Goal: Task Accomplishment & Management: Manage account settings

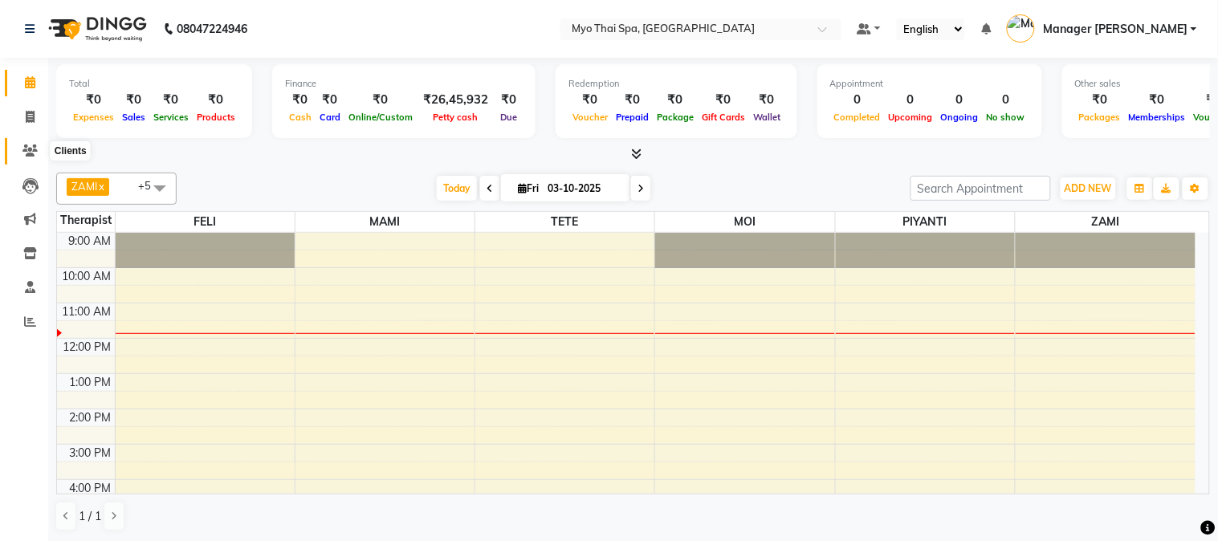
click at [24, 142] on span at bounding box center [30, 151] width 28 height 18
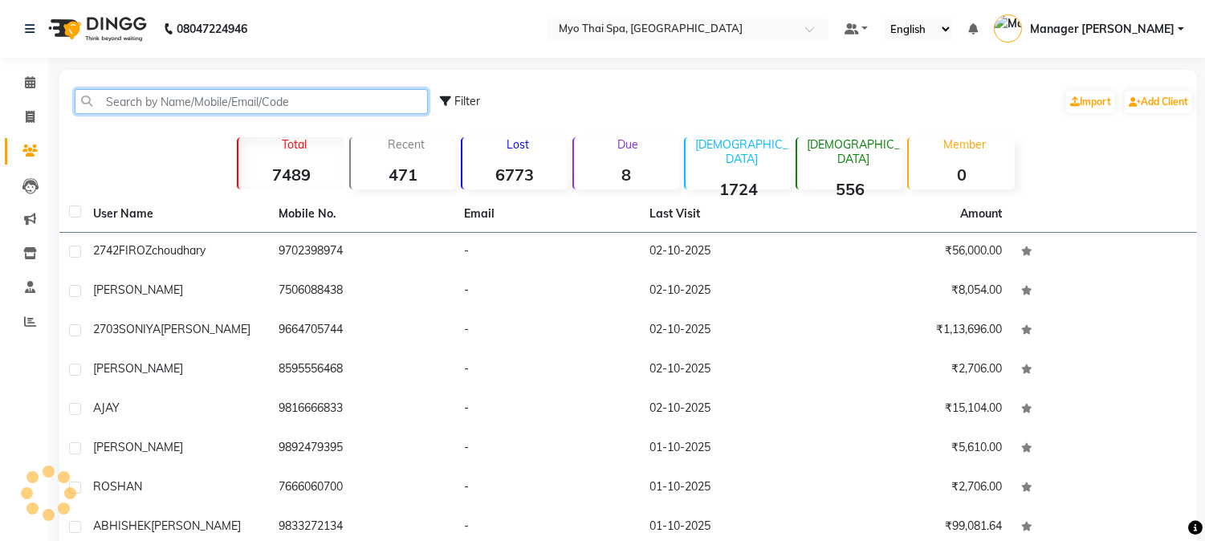
click at [113, 101] on input "text" at bounding box center [251, 101] width 353 height 25
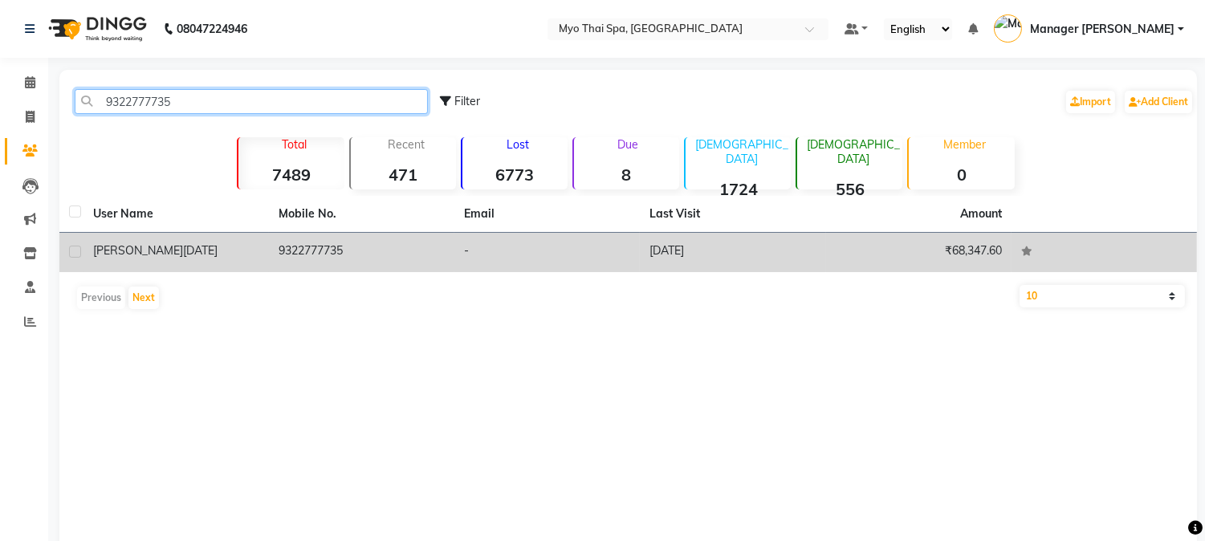
type input "9322777735"
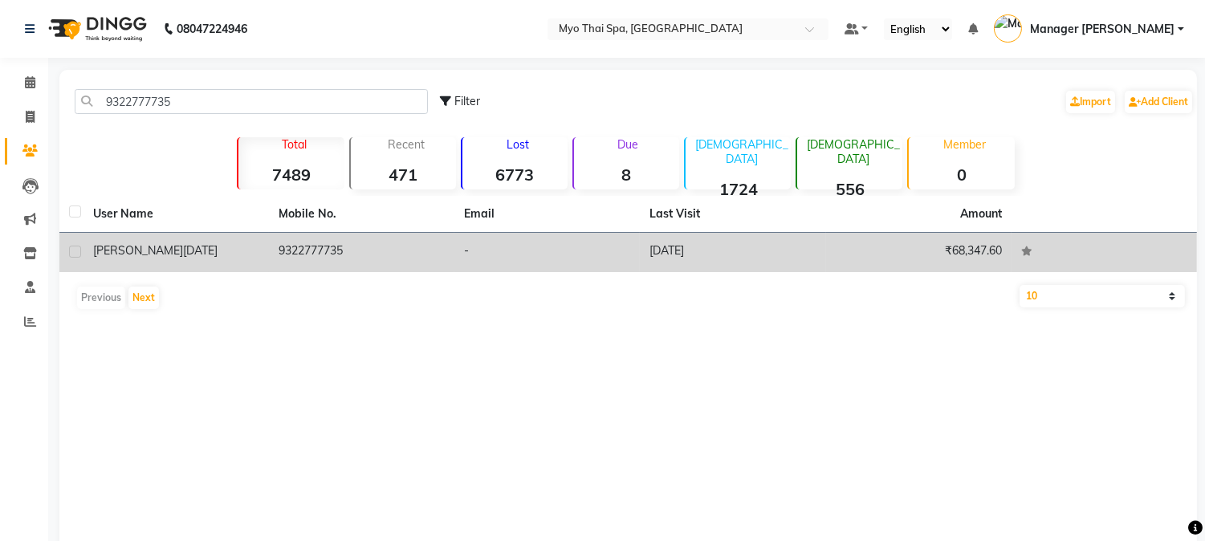
click at [226, 244] on div "[PERSON_NAME] [DATE]" at bounding box center [176, 250] width 166 height 17
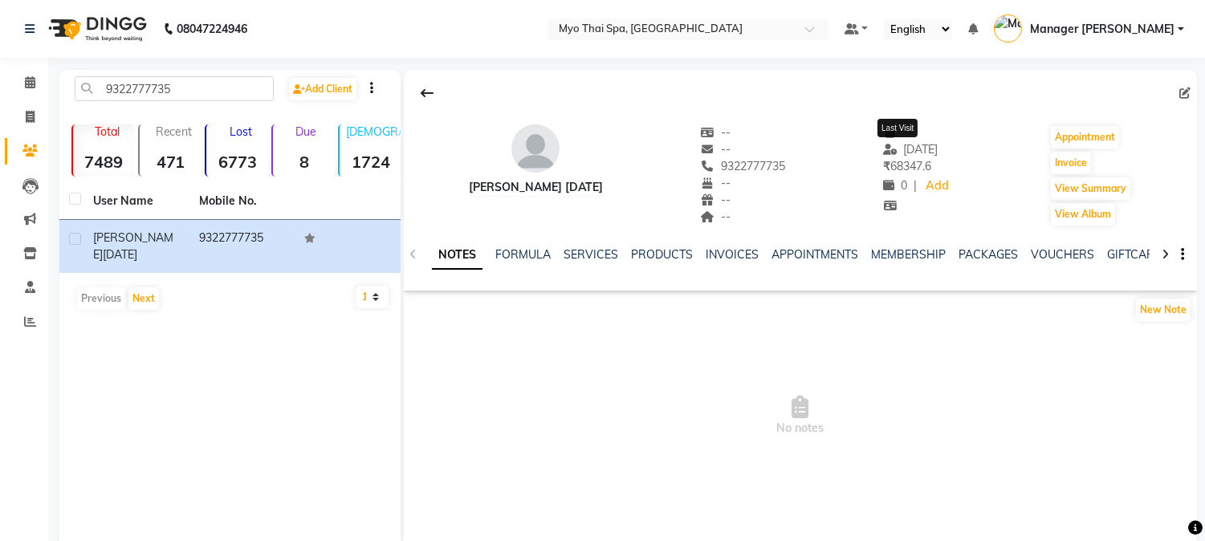
click at [923, 154] on span "[DATE]" at bounding box center [910, 149] width 55 height 14
click at [1109, 193] on button "View Summary" at bounding box center [1090, 188] width 79 height 22
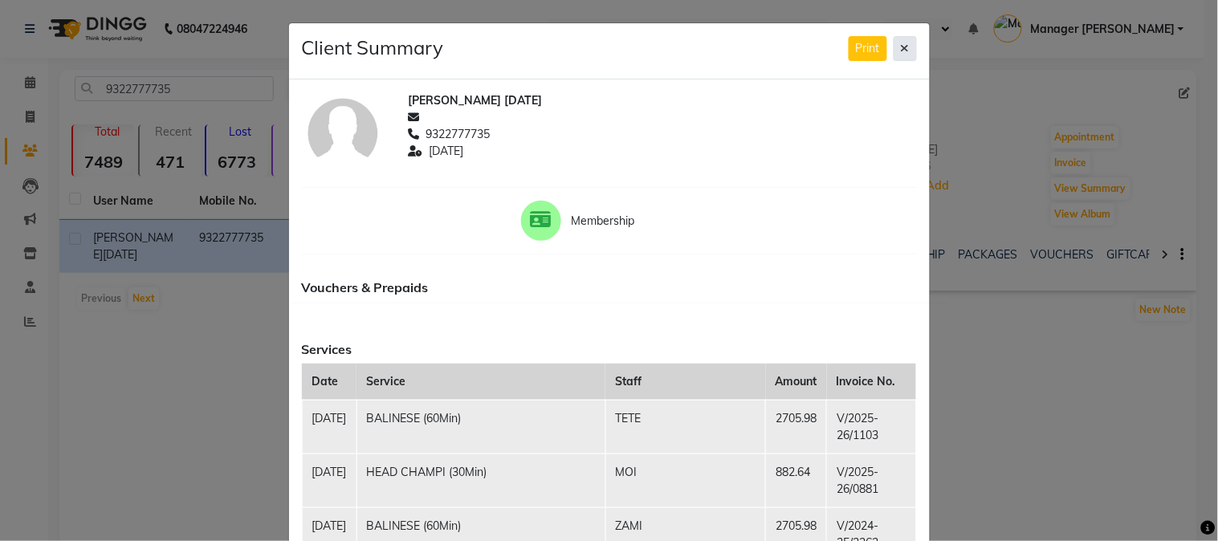
click at [900, 36] on button at bounding box center [904, 48] width 23 height 25
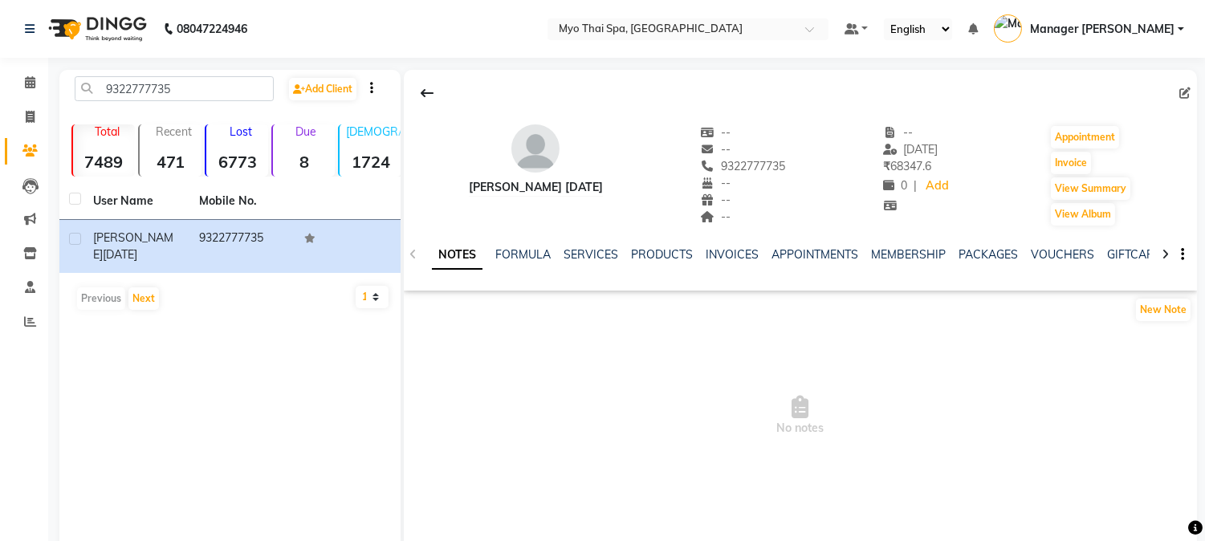
click at [1169, 250] on div at bounding box center [1165, 253] width 18 height 31
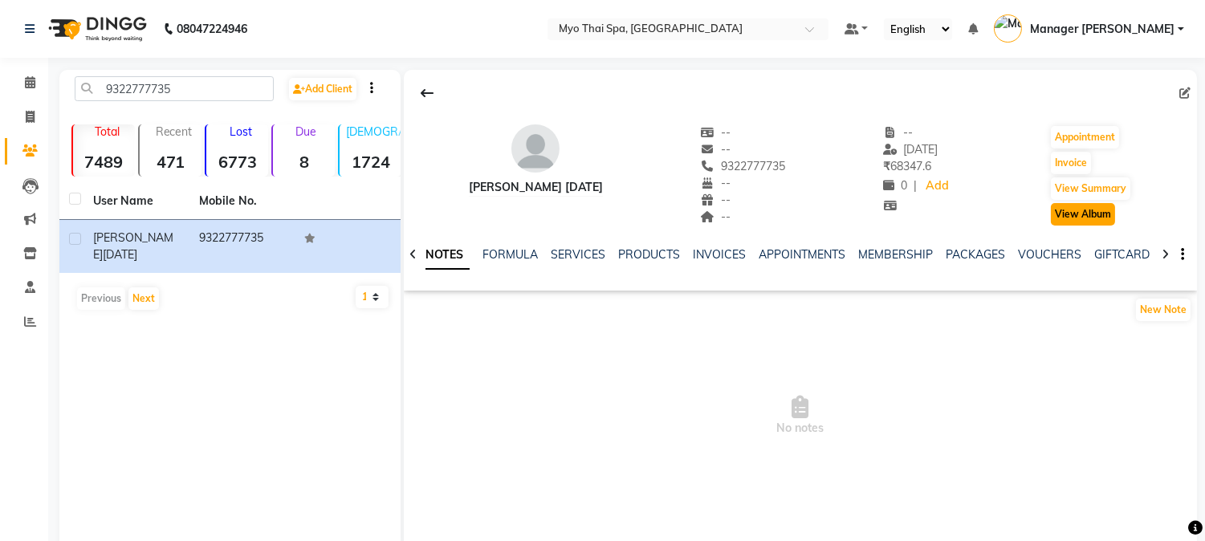
click at [1093, 212] on button "View Album" at bounding box center [1083, 214] width 64 height 22
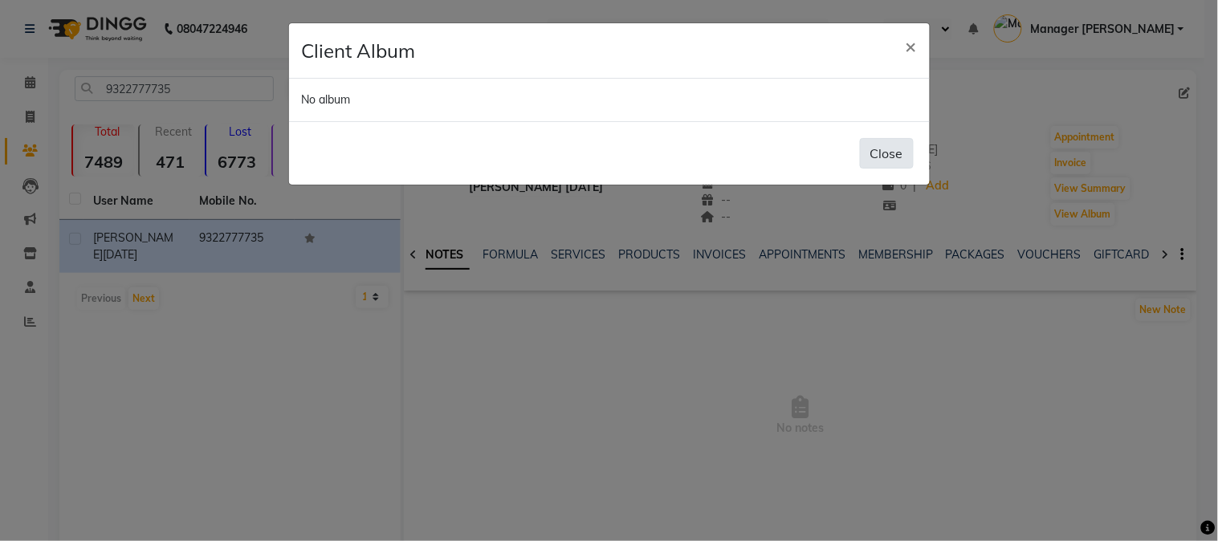
click at [875, 145] on button "Close" at bounding box center [887, 153] width 54 height 31
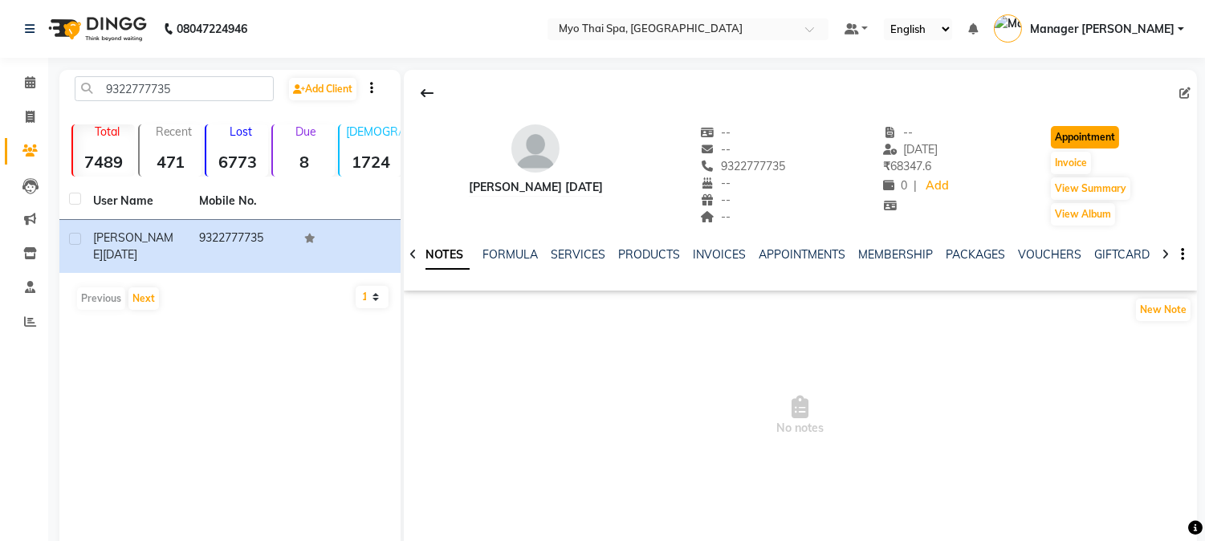
click at [1069, 126] on button "Appointment" at bounding box center [1085, 137] width 68 height 22
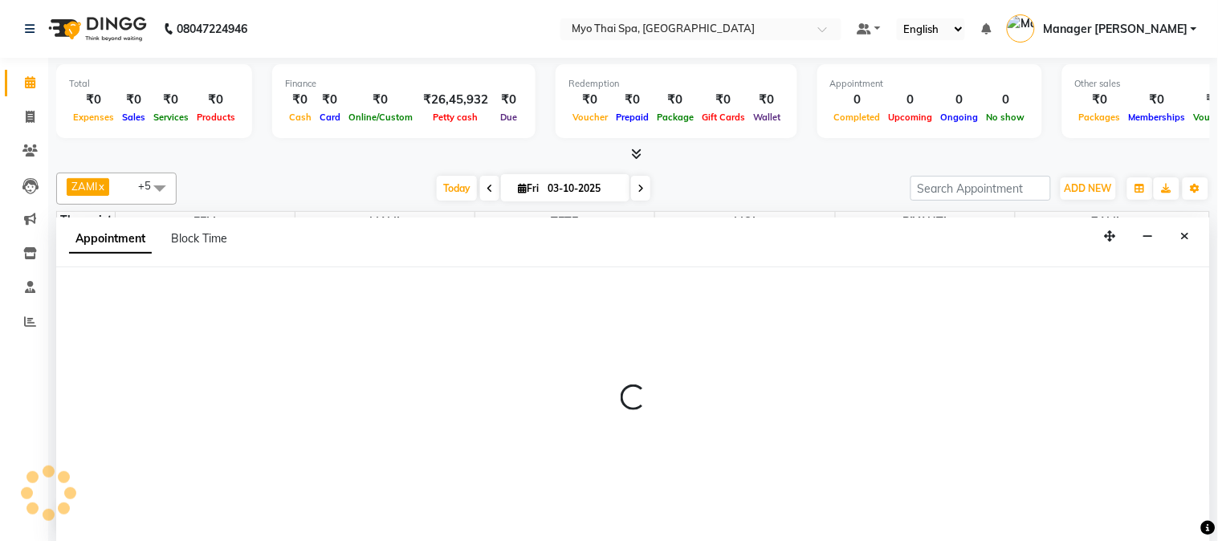
select select "tentative"
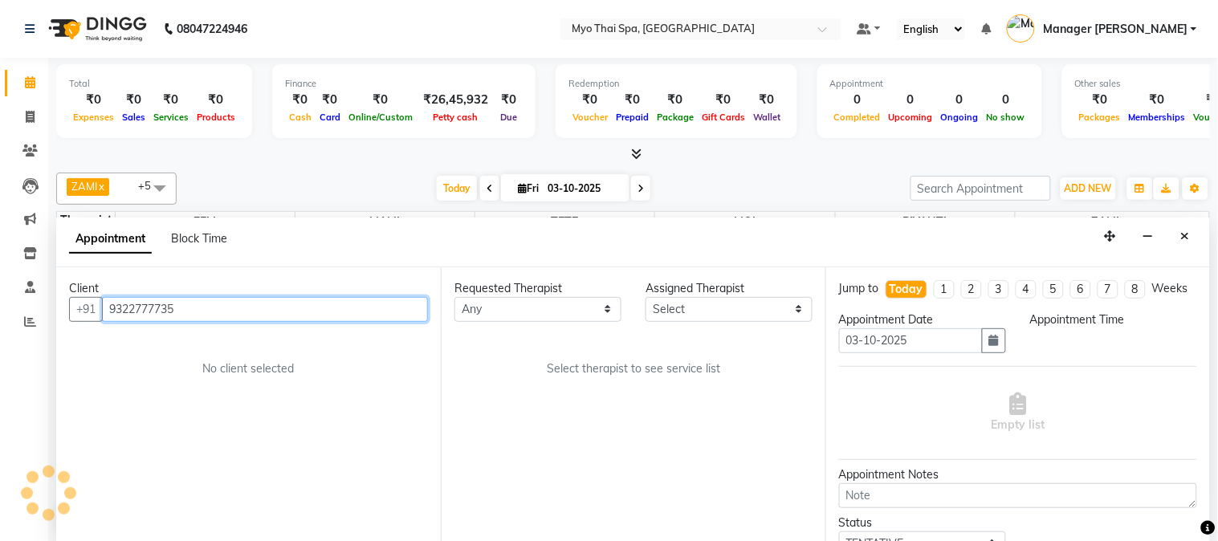
select select "600"
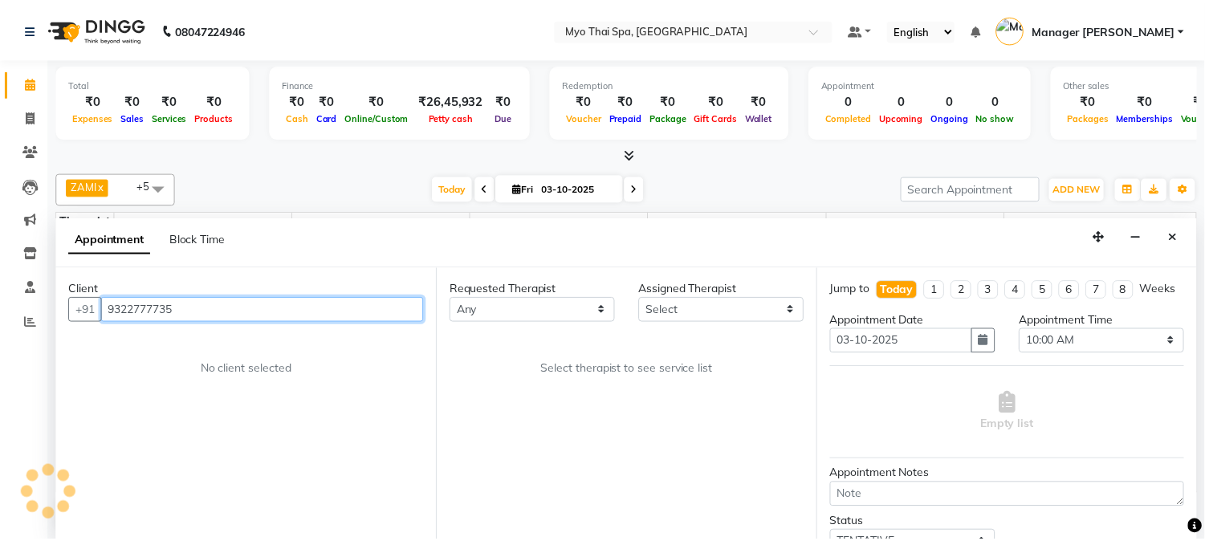
scroll to position [71, 0]
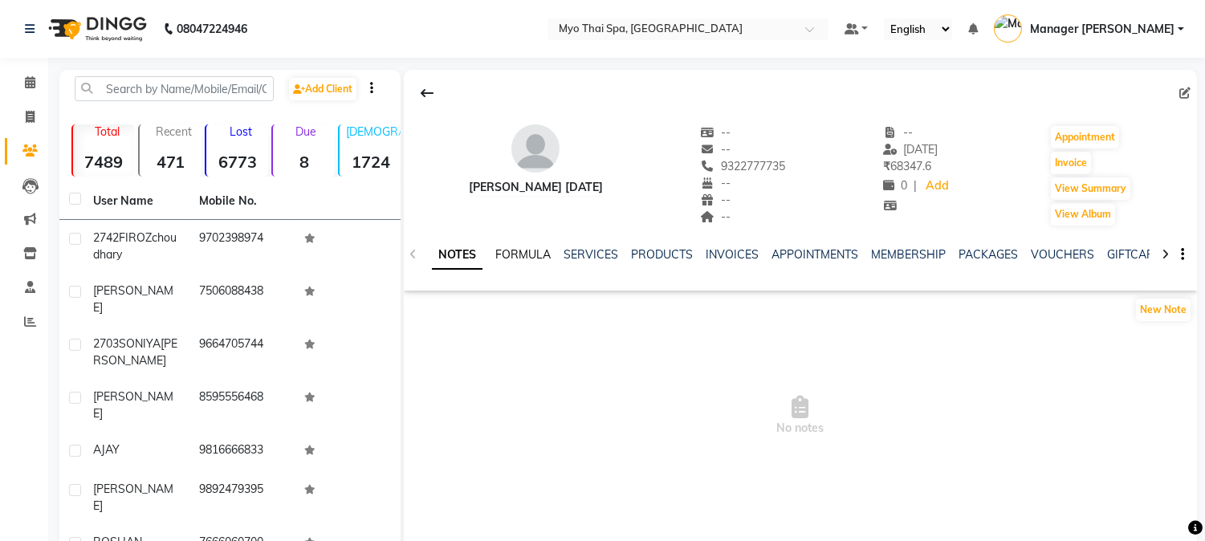
click at [525, 250] on link "FORMULA" at bounding box center [522, 254] width 55 height 14
click at [576, 247] on link "SERVICES" at bounding box center [589, 254] width 55 height 14
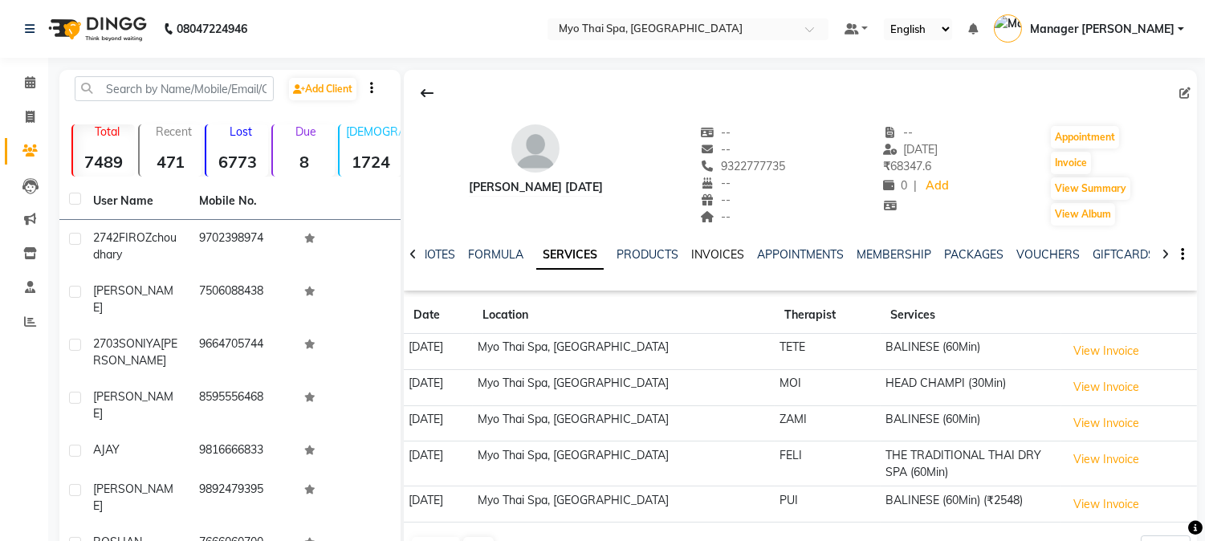
click at [720, 251] on link "INVOICES" at bounding box center [717, 254] width 53 height 14
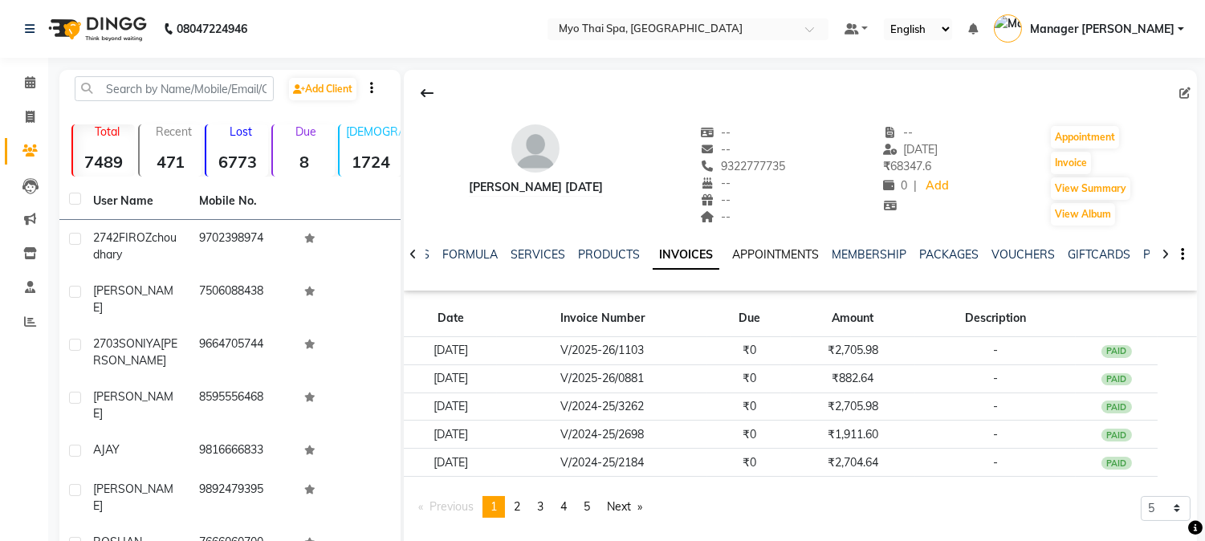
click at [773, 252] on link "APPOINTMENTS" at bounding box center [775, 254] width 87 height 14
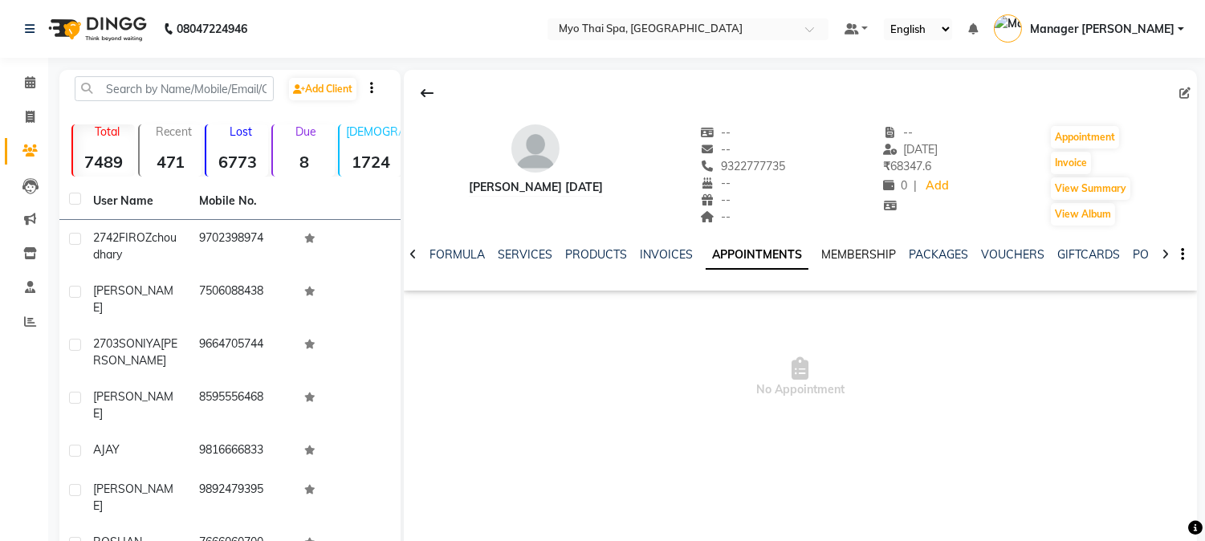
click at [843, 257] on link "MEMBERSHIP" at bounding box center [858, 254] width 75 height 14
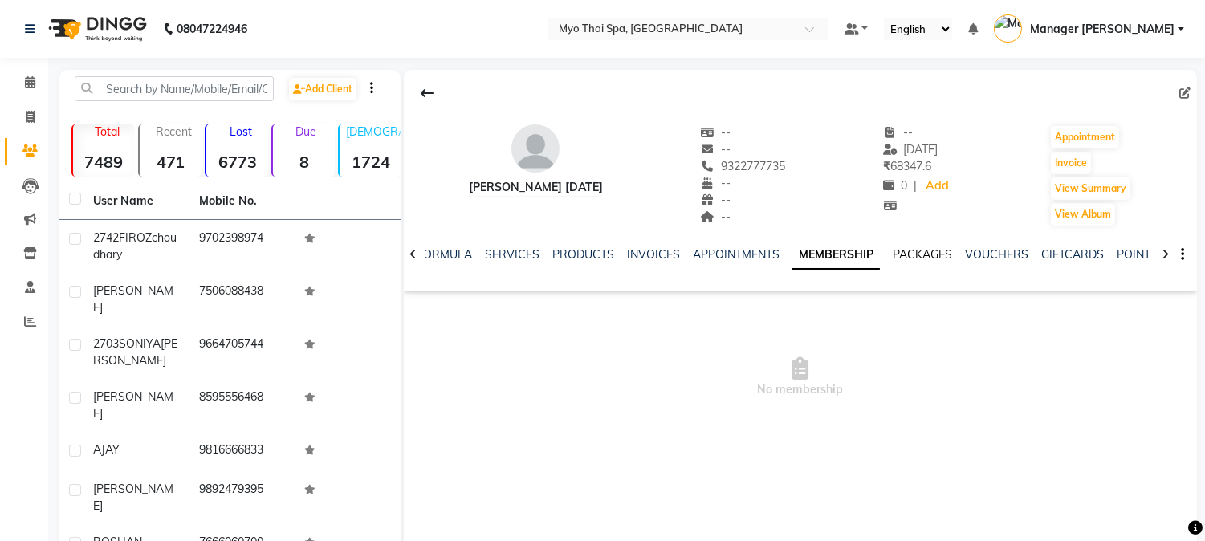
click at [911, 254] on link "PACKAGES" at bounding box center [922, 254] width 59 height 14
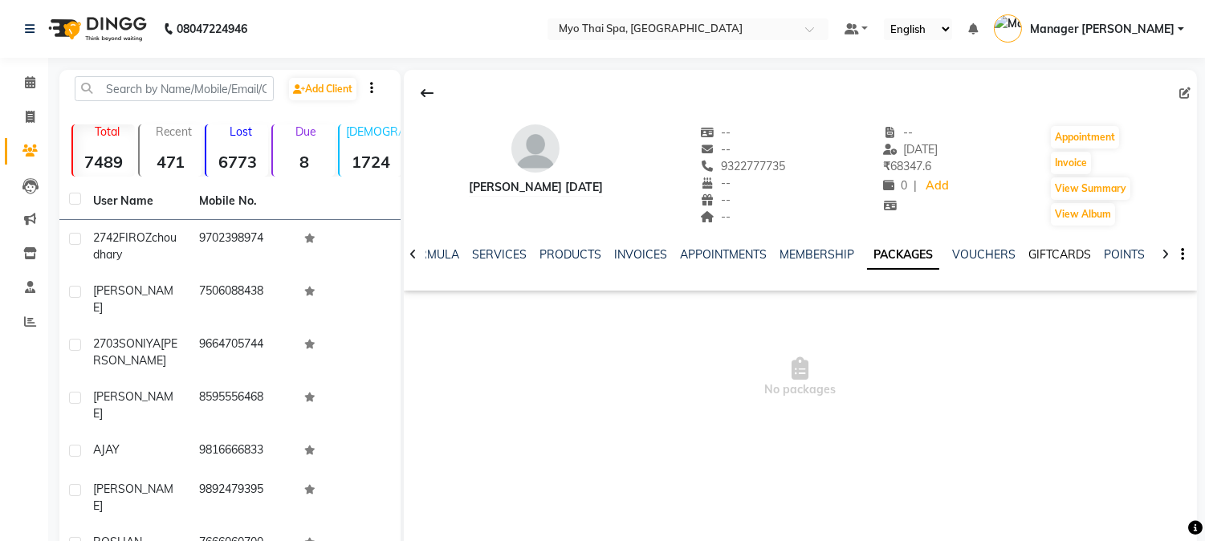
click at [1039, 252] on link "GIFTCARDS" at bounding box center [1059, 254] width 63 height 14
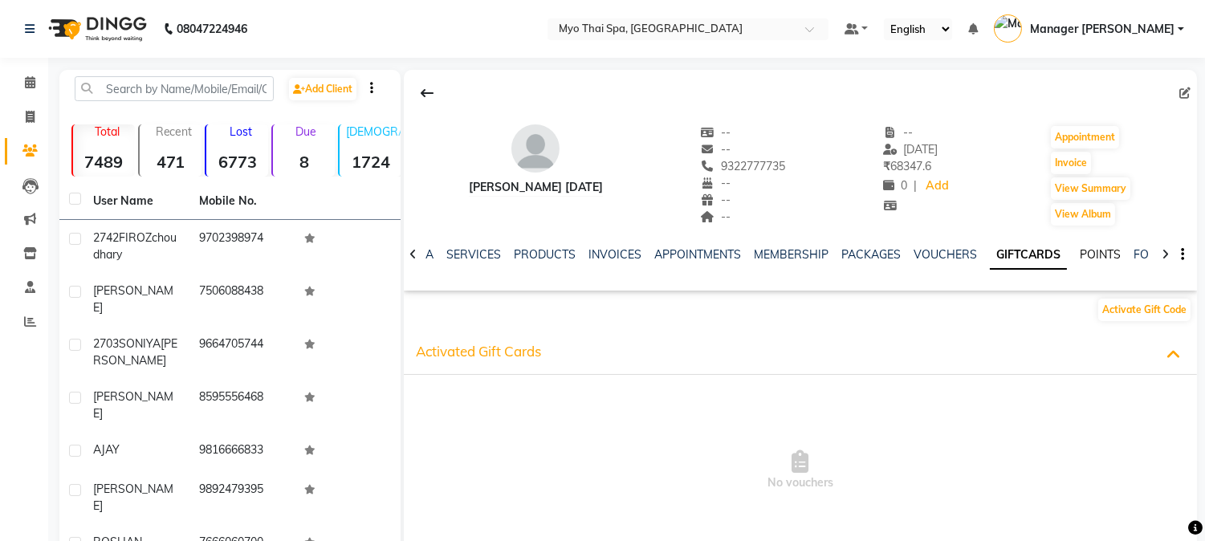
click at [1095, 255] on link "POINTS" at bounding box center [1100, 254] width 41 height 14
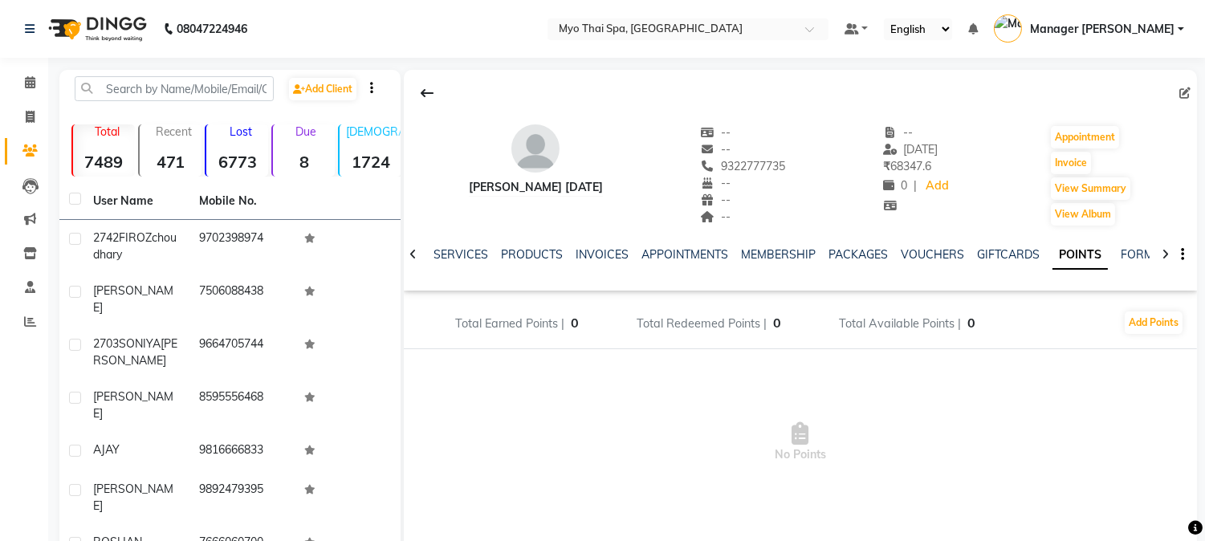
click at [413, 249] on icon at bounding box center [412, 254] width 7 height 11
click at [413, 247] on div at bounding box center [413, 253] width 18 height 31
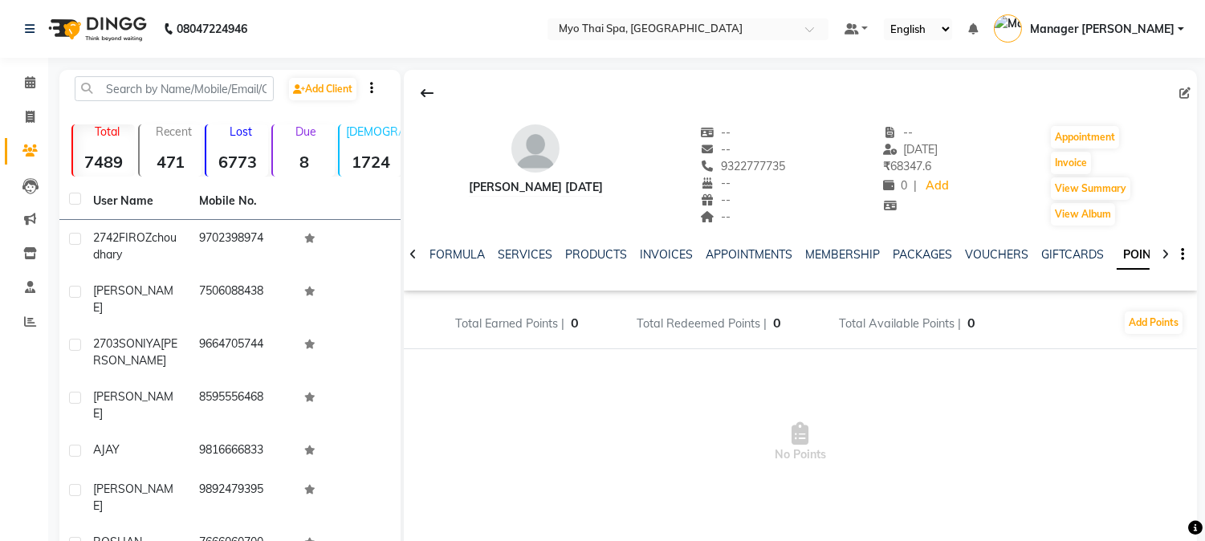
click at [413, 247] on div at bounding box center [413, 253] width 18 height 31
click at [414, 246] on div at bounding box center [413, 253] width 18 height 31
click at [414, 245] on div at bounding box center [413, 253] width 18 height 31
click at [415, 243] on div "NOTES FORMULA SERVICES PRODUCTS INVOICES APPOINTMENTS MEMBERSHIP PACKAGES VOUCH…" at bounding box center [800, 254] width 793 height 55
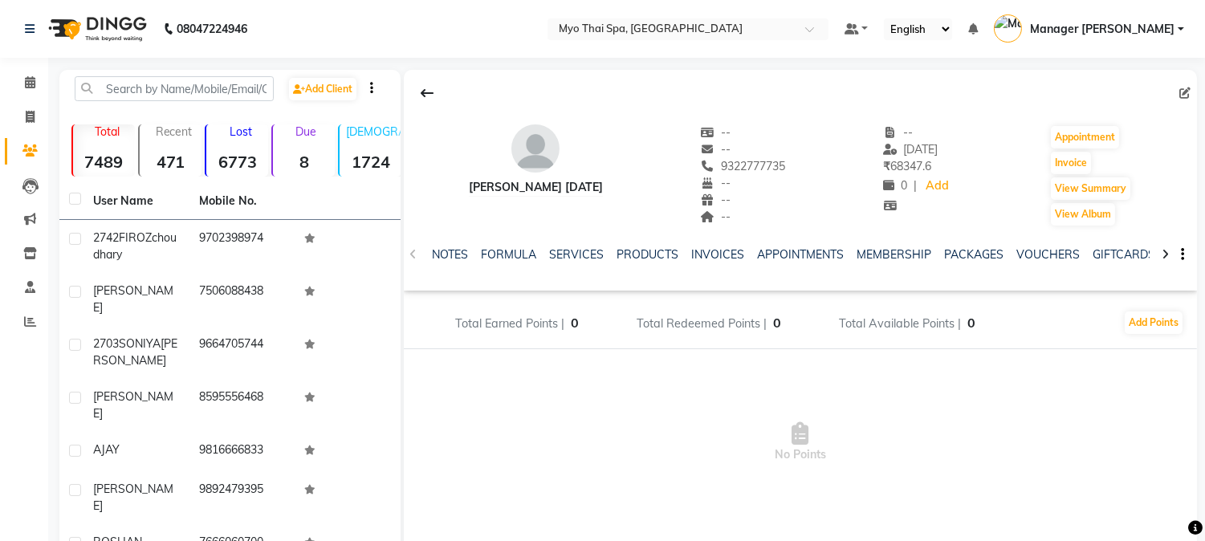
click at [415, 243] on div "NOTES FORMULA SERVICES PRODUCTS INVOICES APPOINTMENTS MEMBERSHIP PACKAGES VOUCH…" at bounding box center [800, 254] width 793 height 55
